Goal: Navigation & Orientation: Find specific page/section

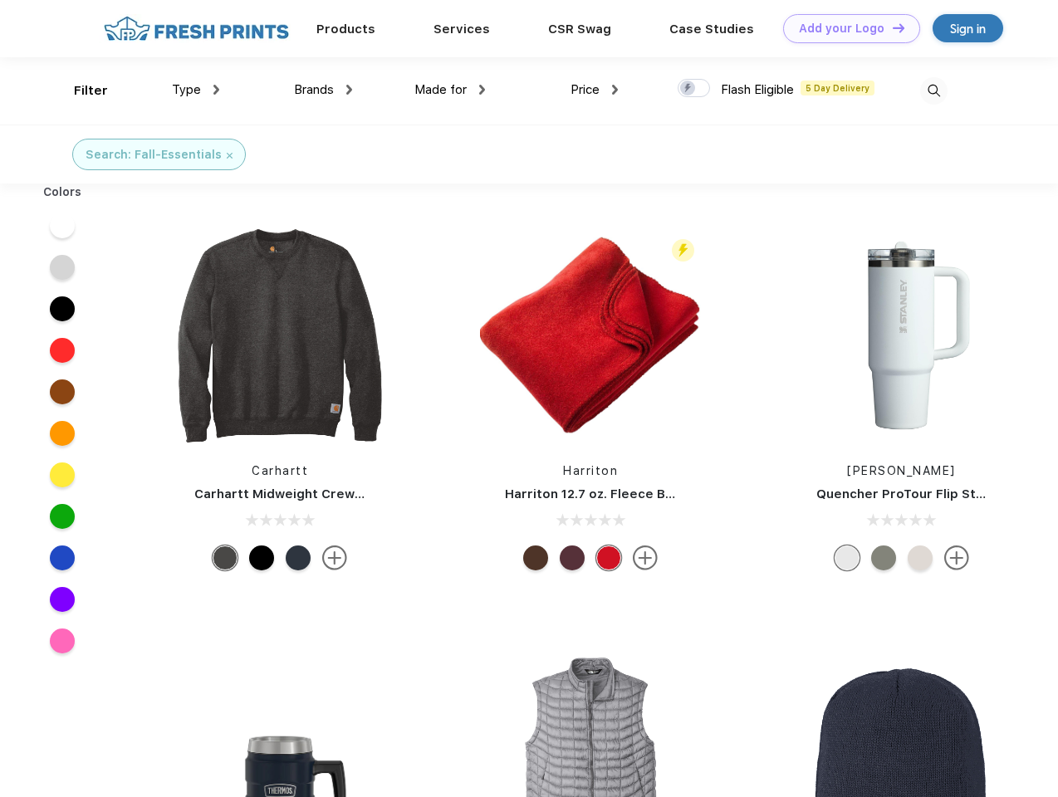
click at [846, 28] on link "Add your Logo Design Tool" at bounding box center [851, 28] width 137 height 29
click at [0, 0] on div "Design Tool" at bounding box center [0, 0] width 0 height 0
click at [891, 27] on link "Add your Logo Design Tool" at bounding box center [851, 28] width 137 height 29
click at [80, 91] on div "Filter" at bounding box center [91, 90] width 34 height 19
click at [196, 90] on span "Type" at bounding box center [186, 89] width 29 height 15
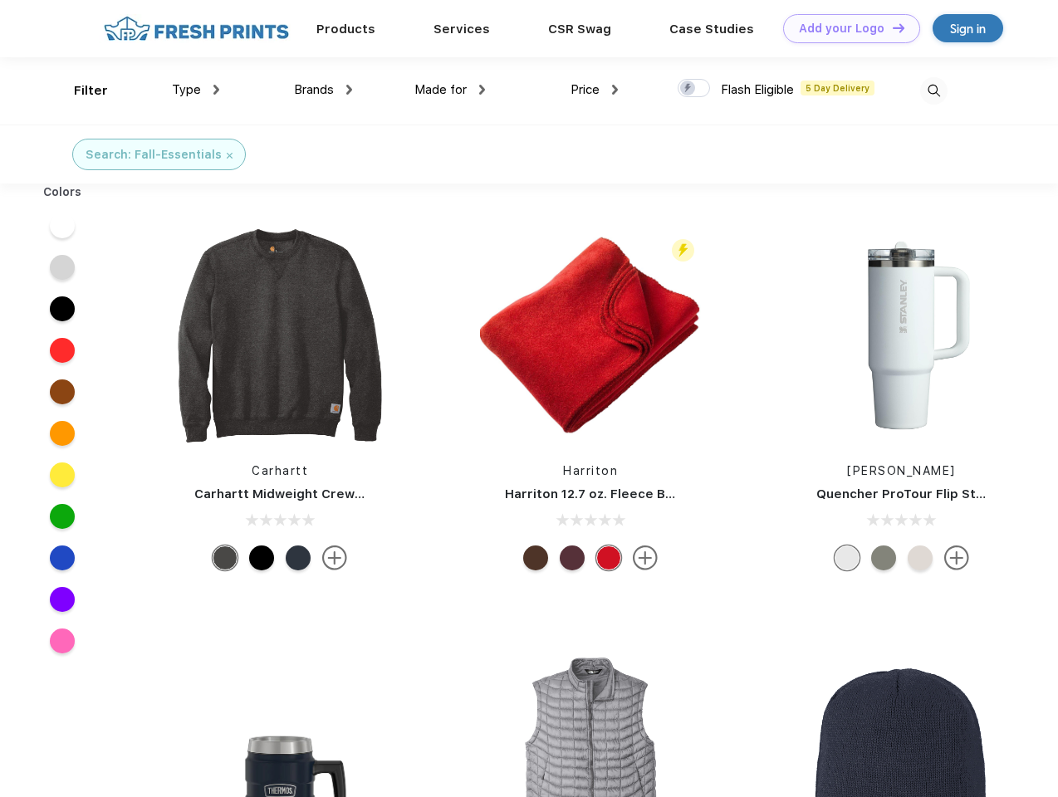
click at [323, 90] on span "Brands" at bounding box center [314, 89] width 40 height 15
click at [450, 90] on span "Made for" at bounding box center [441, 89] width 52 height 15
click at [595, 90] on span "Price" at bounding box center [585, 89] width 29 height 15
click at [694, 89] on div at bounding box center [694, 88] width 32 height 18
click at [689, 89] on input "checkbox" at bounding box center [683, 83] width 11 height 11
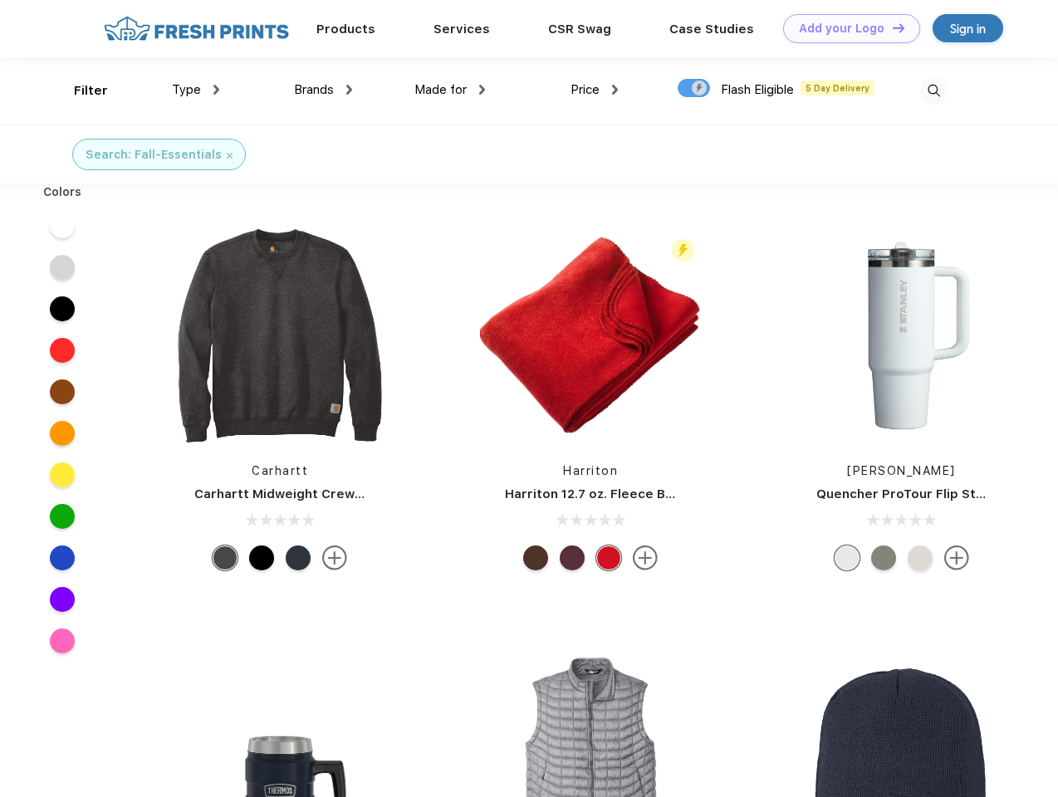
click at [934, 91] on img at bounding box center [933, 90] width 27 height 27
